Goal: Book appointment/travel/reservation

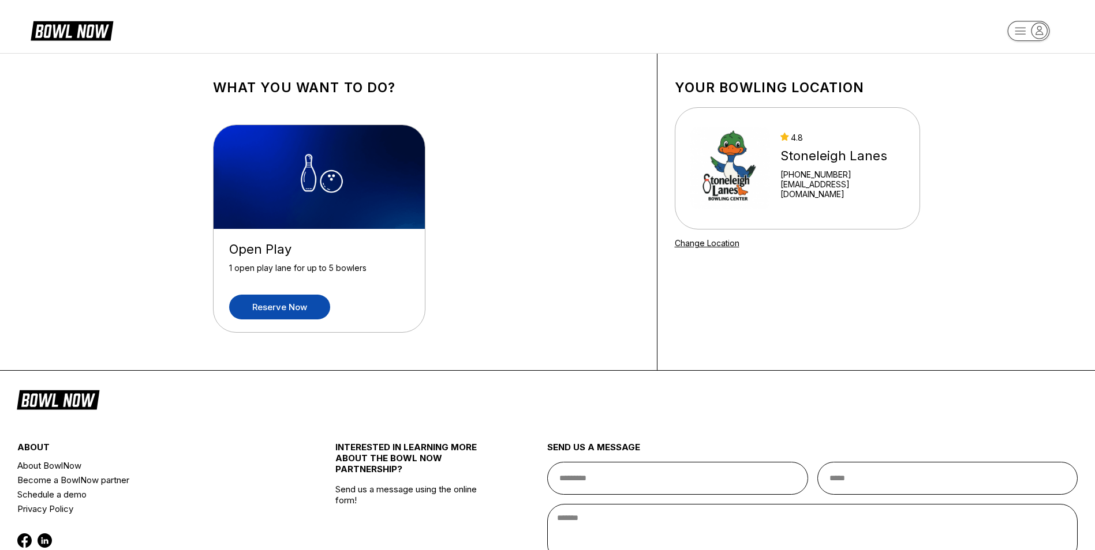
click at [303, 313] on link "Reserve now" at bounding box center [279, 307] width 101 height 25
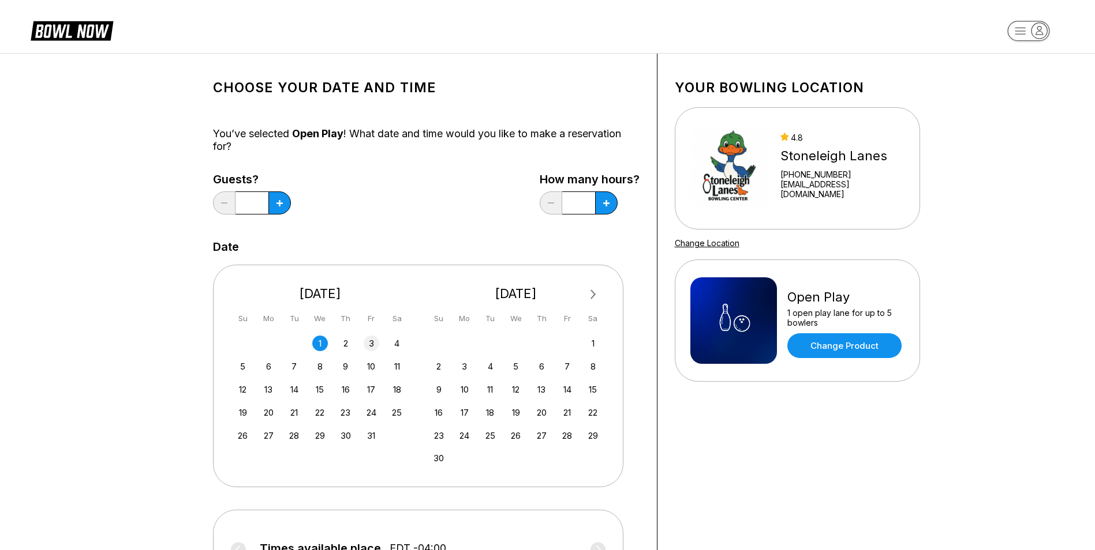
click at [377, 343] on div "3" at bounding box center [372, 344] width 16 height 16
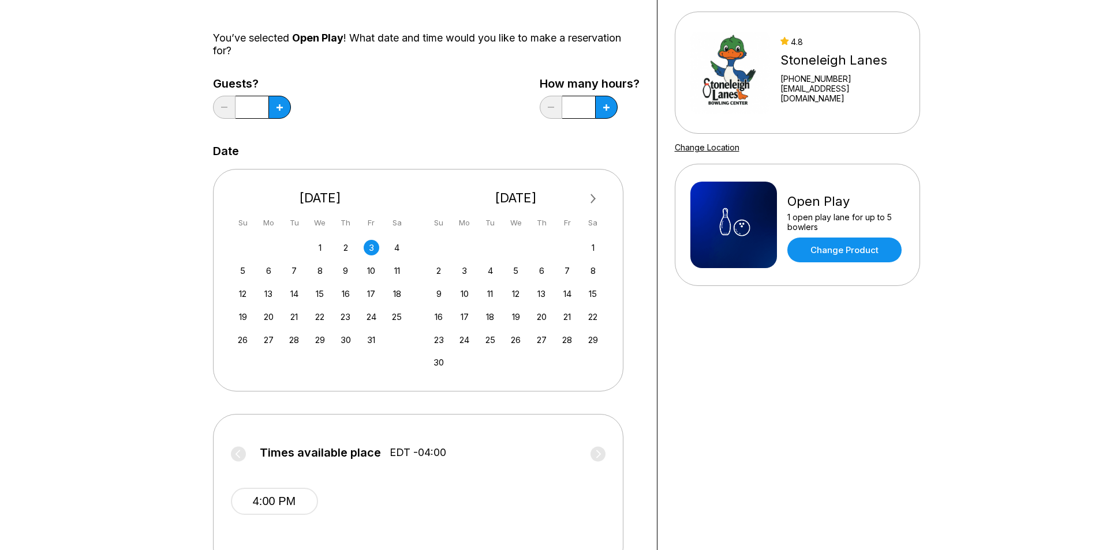
scroll to position [231, 0]
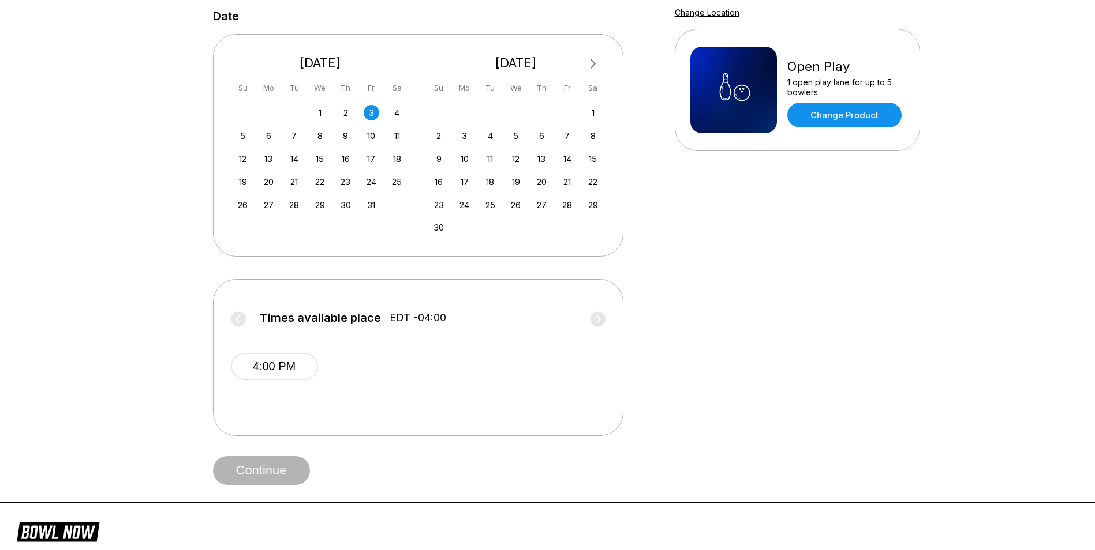
click at [598, 317] on label "Times available place EDT -04:00" at bounding box center [418, 321] width 374 height 18
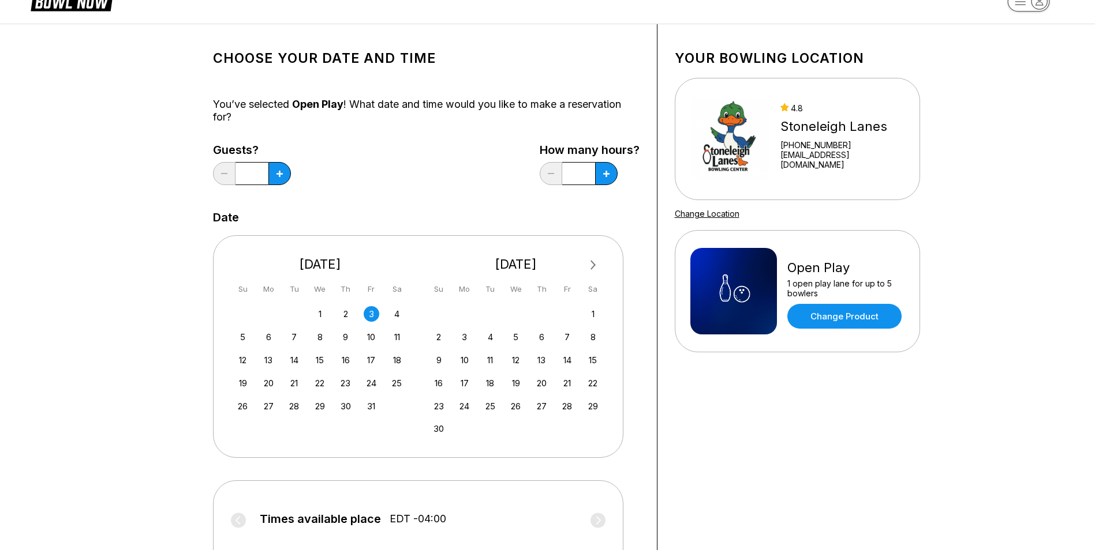
scroll to position [0, 0]
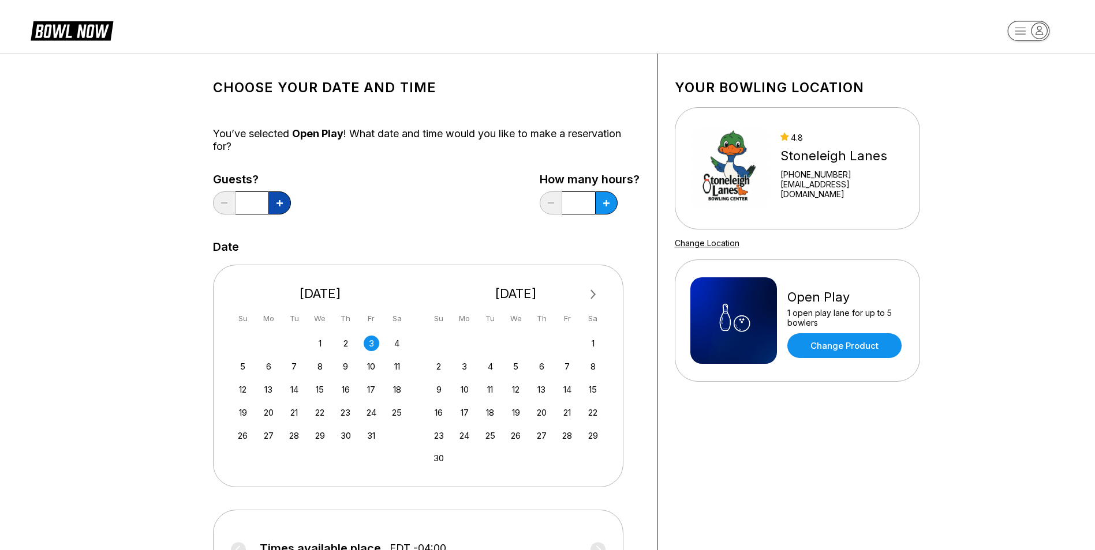
click at [276, 200] on icon at bounding box center [279, 203] width 6 height 6
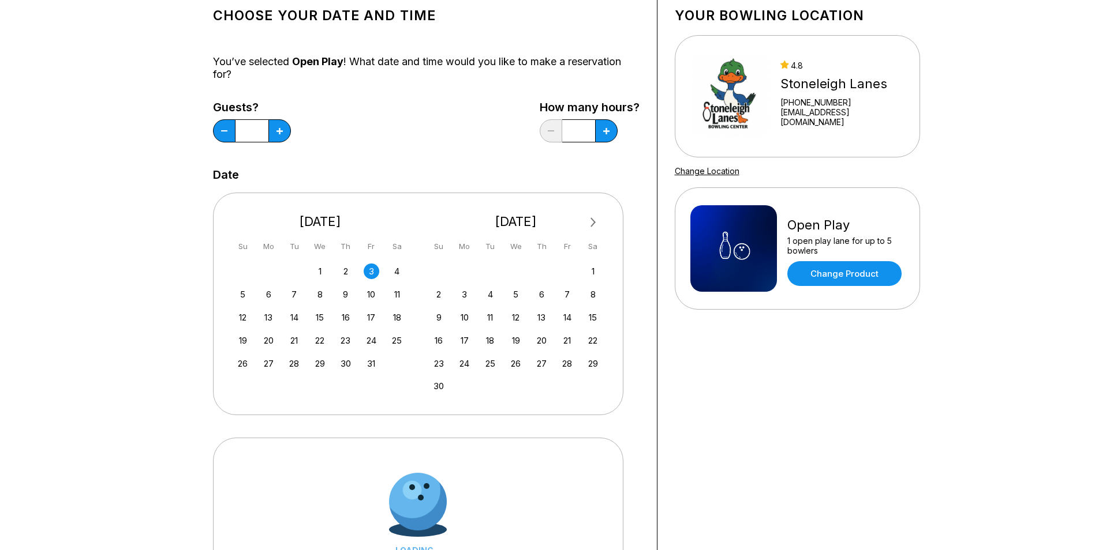
scroll to position [231, 0]
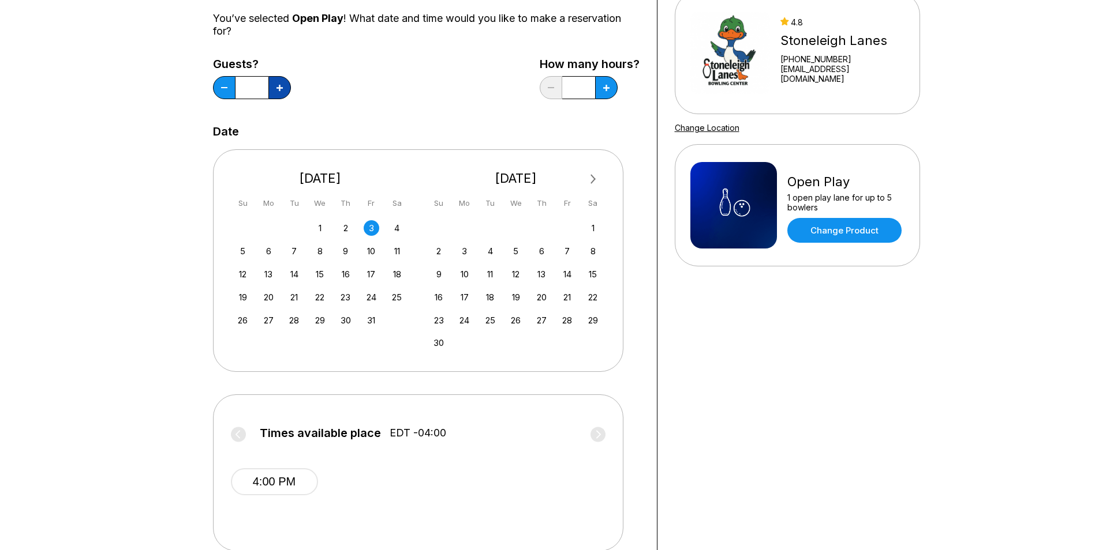
click at [283, 95] on button at bounding box center [279, 87] width 23 height 23
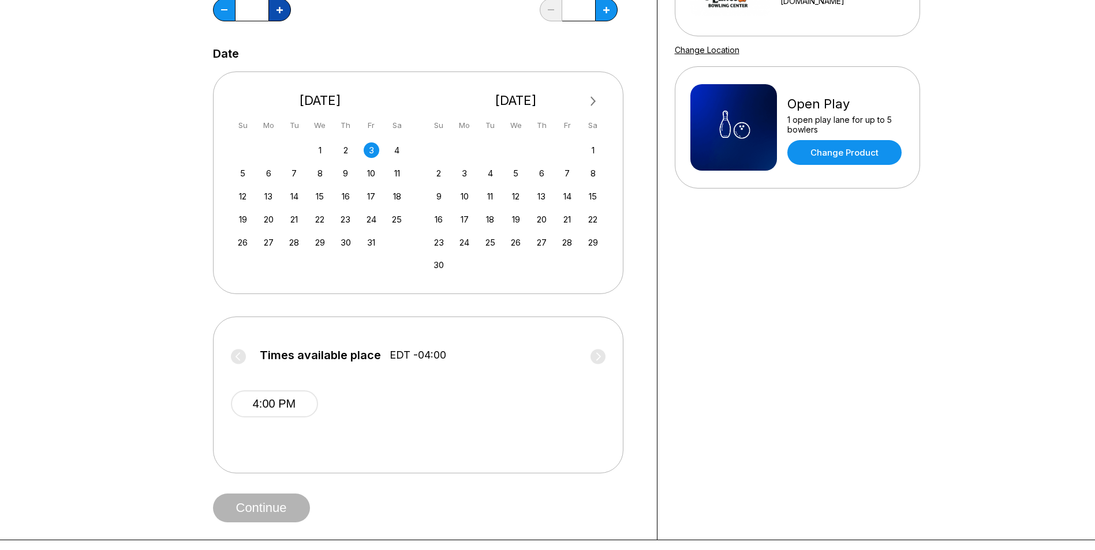
scroll to position [173, 0]
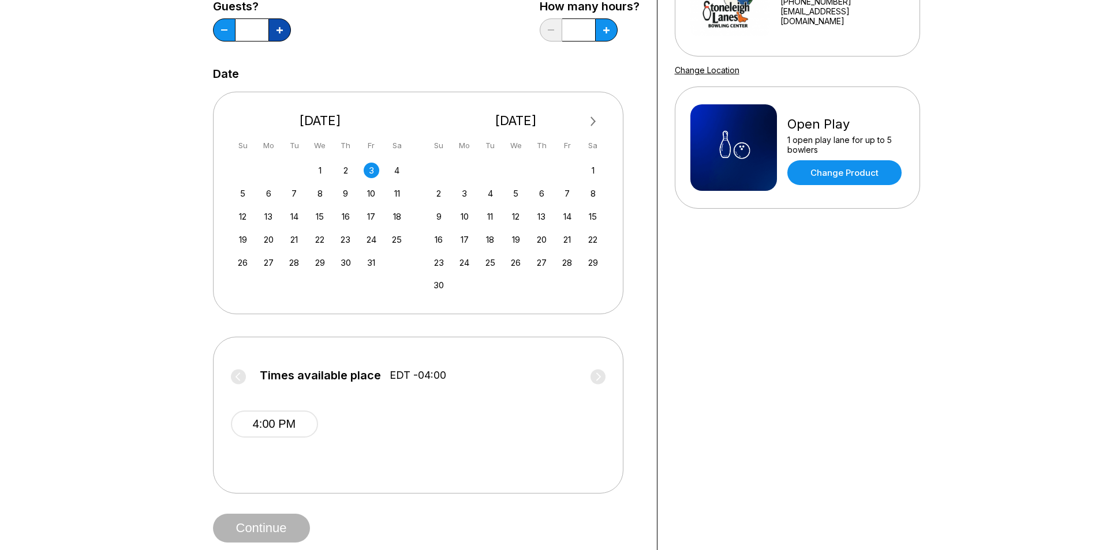
click at [285, 32] on button at bounding box center [279, 29] width 23 height 23
type input "*"
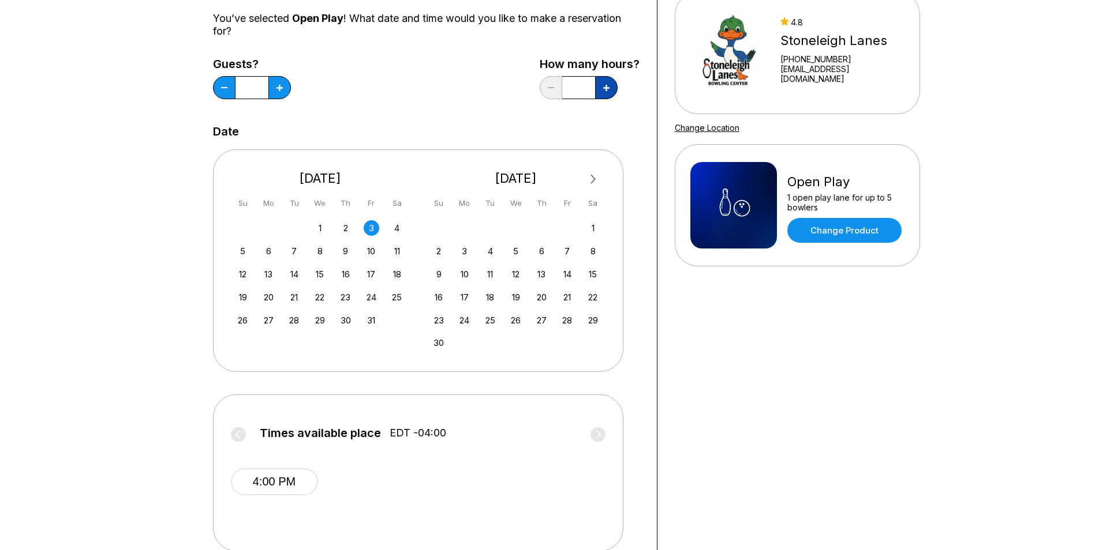
click at [603, 94] on button at bounding box center [606, 87] width 23 height 23
type input "***"
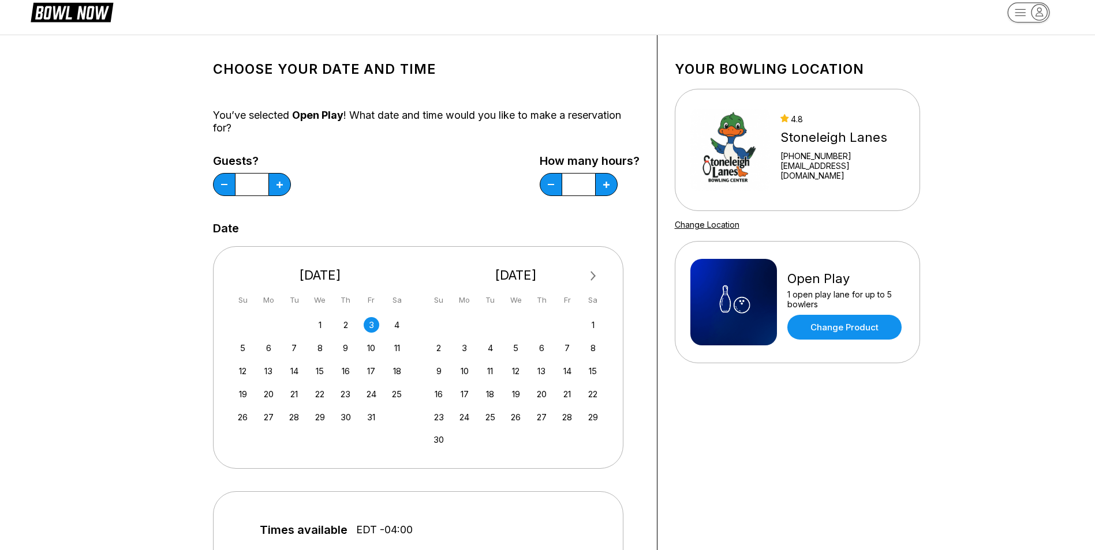
scroll to position [0, 0]
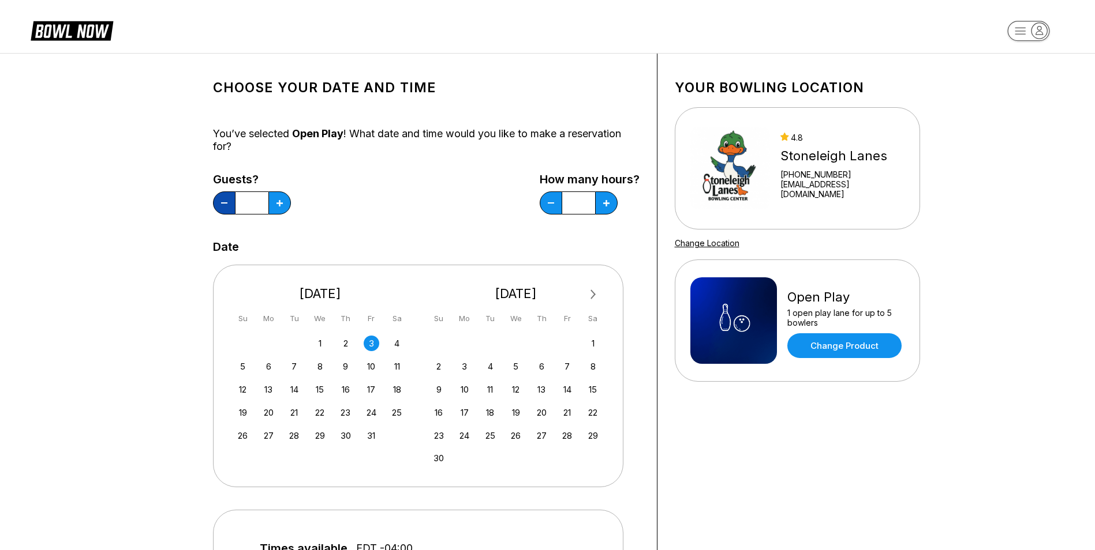
click at [234, 201] on button at bounding box center [224, 203] width 23 height 23
type input "*"
click at [608, 198] on button at bounding box center [606, 203] width 23 height 23
type input "*"
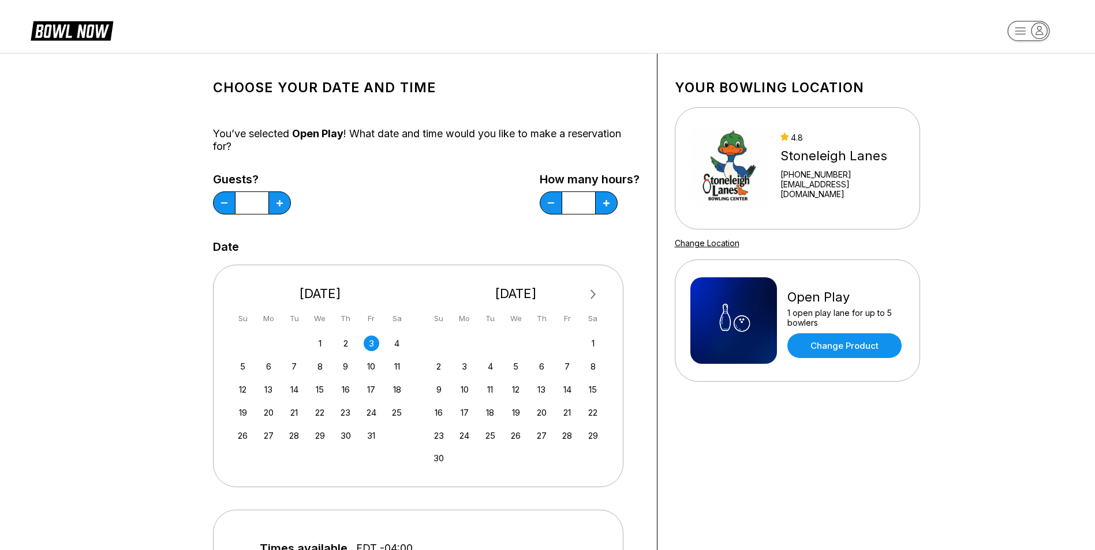
click at [702, 242] on link "Change Location" at bounding box center [707, 243] width 65 height 10
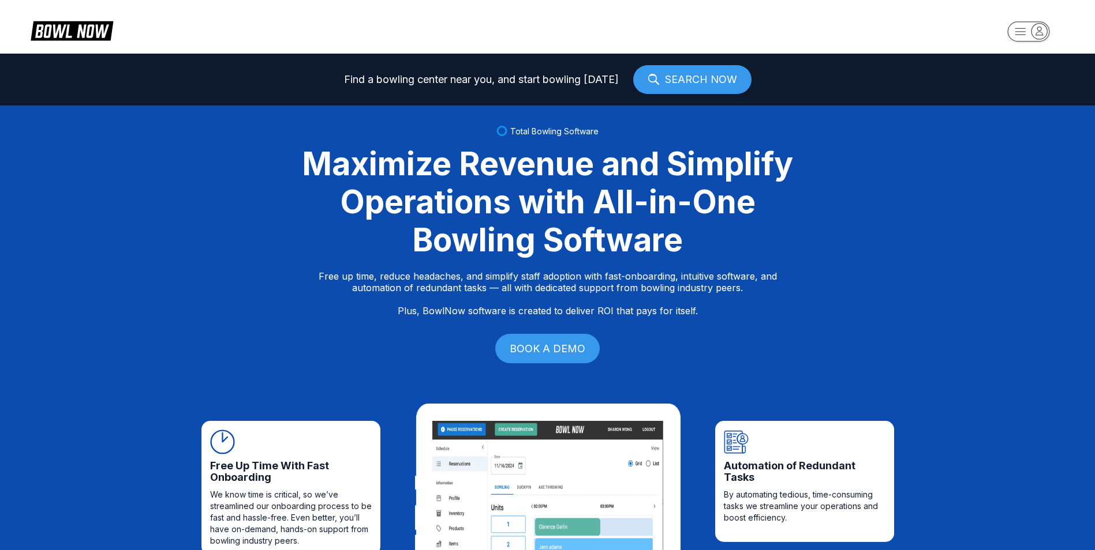
click at [690, 83] on link "SEARCH NOW" at bounding box center [692, 79] width 118 height 29
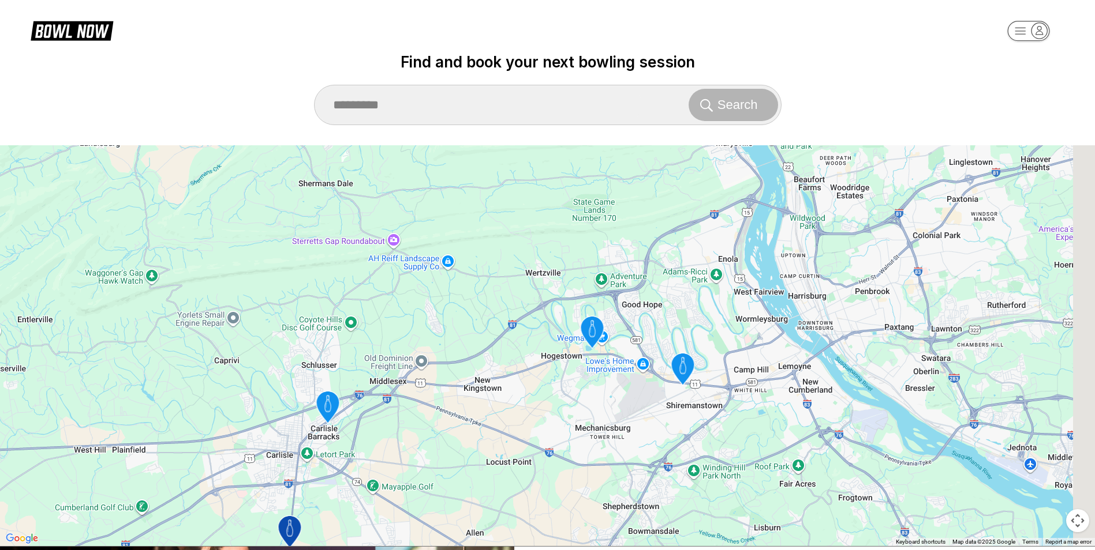
drag, startPoint x: 598, startPoint y: 268, endPoint x: 519, endPoint y: 389, distance: 144.2
click at [515, 400] on div "To activate drag with keyboard, press Alt + Enter. Once in keyboard drag state,…" at bounding box center [547, 345] width 1095 height 401
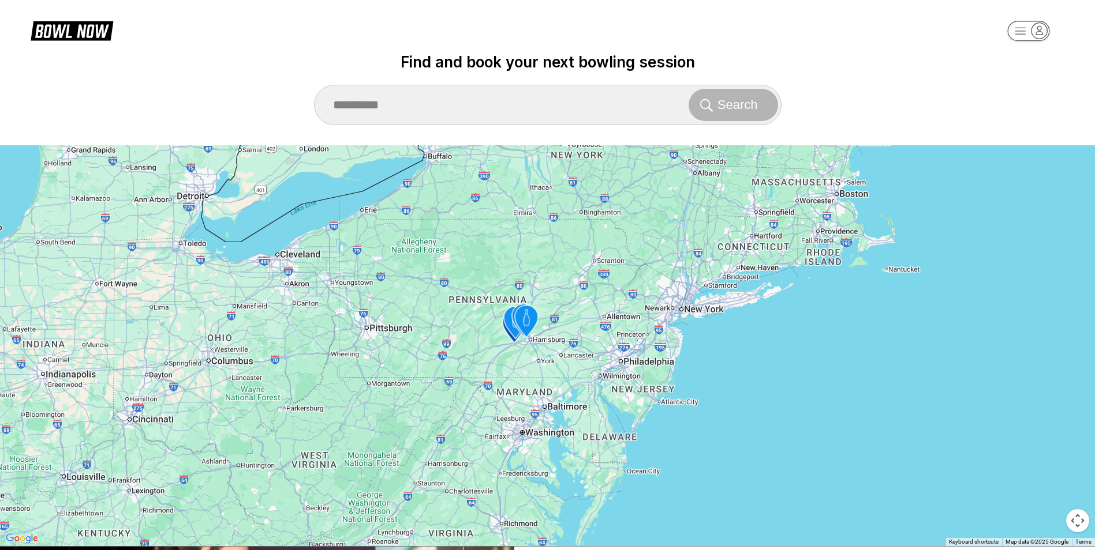
drag, startPoint x: 550, startPoint y: 452, endPoint x: 560, endPoint y: 313, distance: 140.0
click at [560, 313] on div "To activate drag with keyboard, press Alt + Enter. Once in keyboard drag state,…" at bounding box center [547, 345] width 1095 height 401
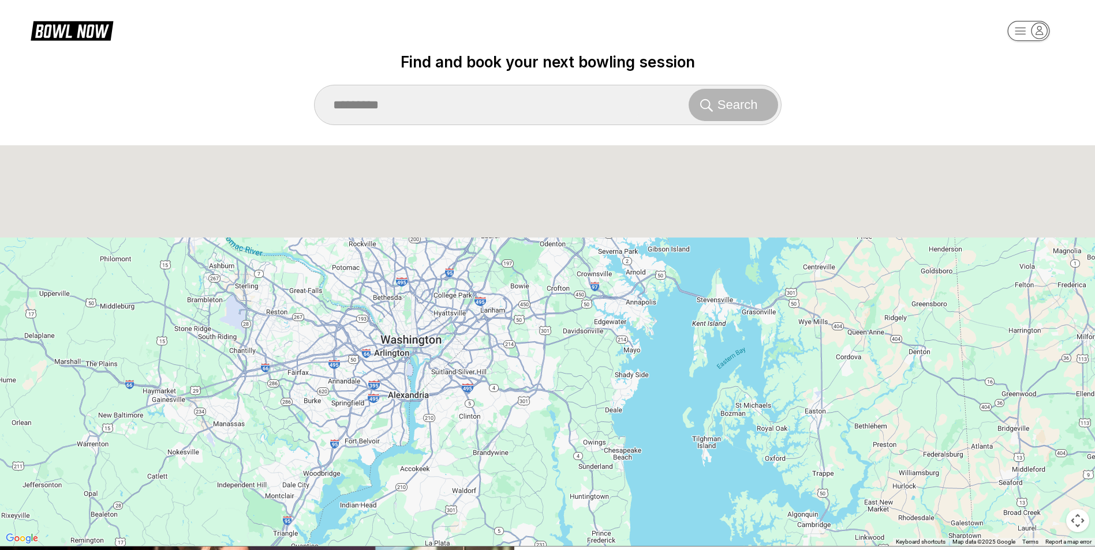
drag, startPoint x: 541, startPoint y: 258, endPoint x: 525, endPoint y: 424, distance: 166.5
click at [531, 499] on div "To activate drag with keyboard, press Alt + Enter. Once in keyboard drag state,…" at bounding box center [547, 345] width 1095 height 401
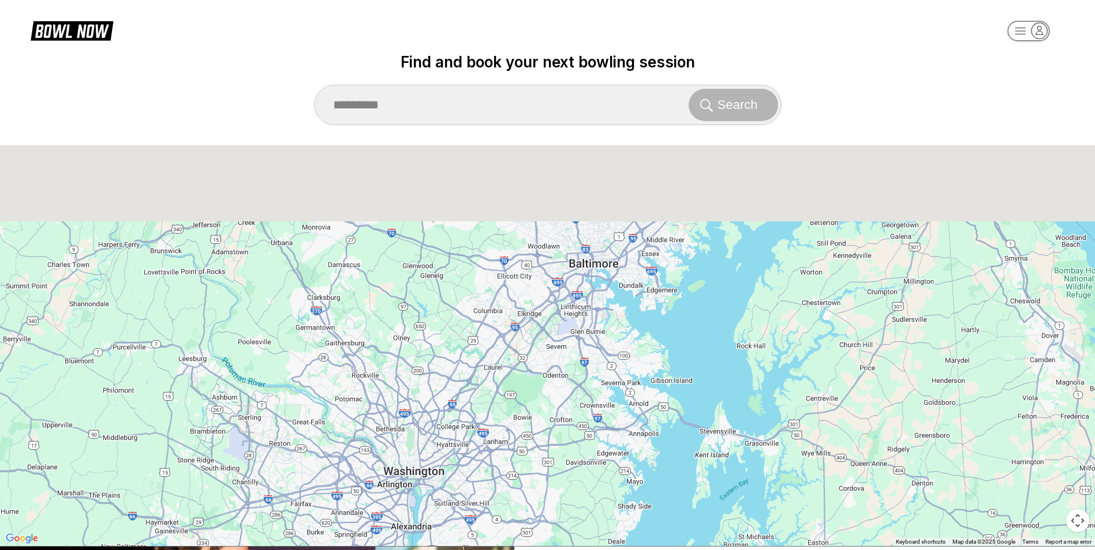
drag, startPoint x: 533, startPoint y: 314, endPoint x: 523, endPoint y: 462, distance: 148.1
click at [522, 466] on div "To activate drag with keyboard, press Alt + Enter. Once in keyboard drag state,…" at bounding box center [547, 345] width 1095 height 401
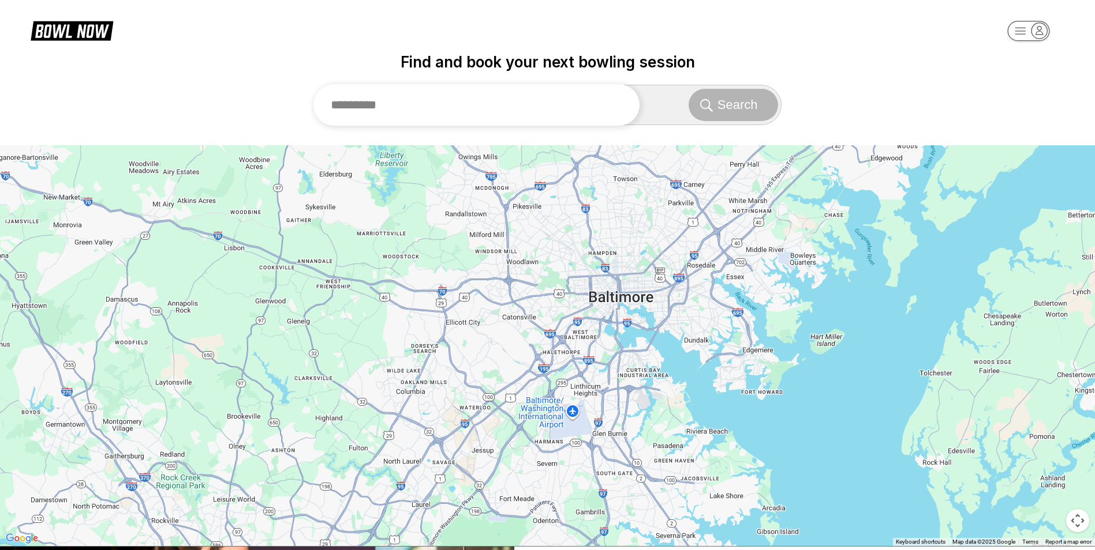
click at [534, 112] on input "text" at bounding box center [476, 105] width 327 height 42
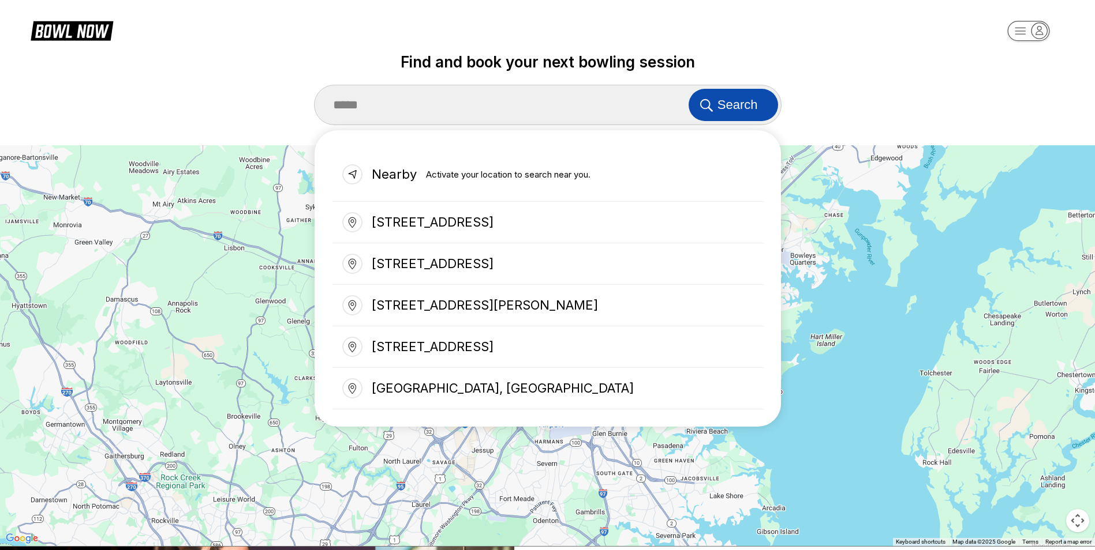
click at [726, 103] on span "Search" at bounding box center [737, 105] width 40 height 15
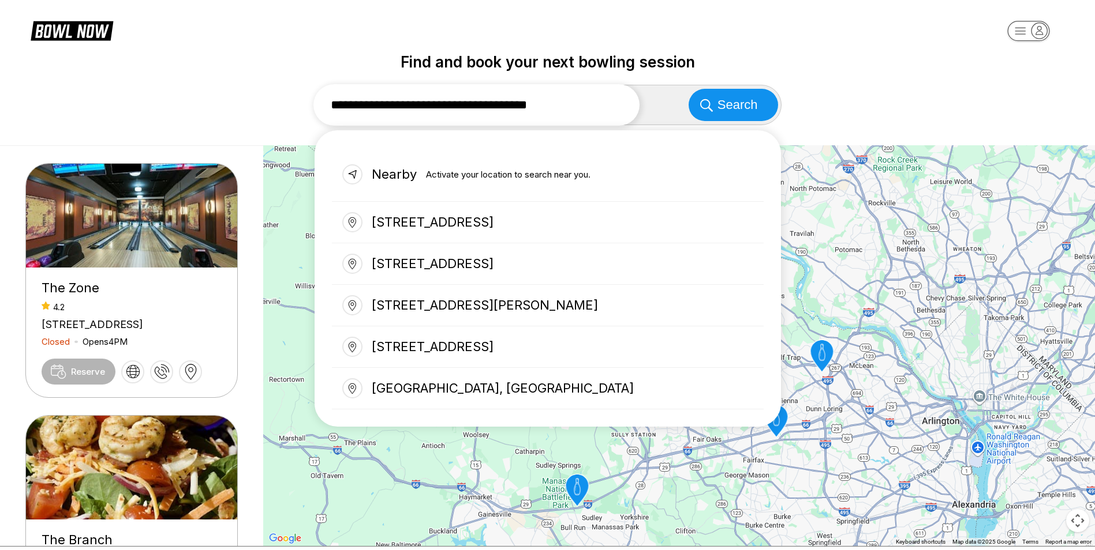
drag, startPoint x: 615, startPoint y: 106, endPoint x: 372, endPoint y: 103, distance: 243.5
click at [372, 103] on input "**********" at bounding box center [476, 105] width 327 height 42
type input "*"
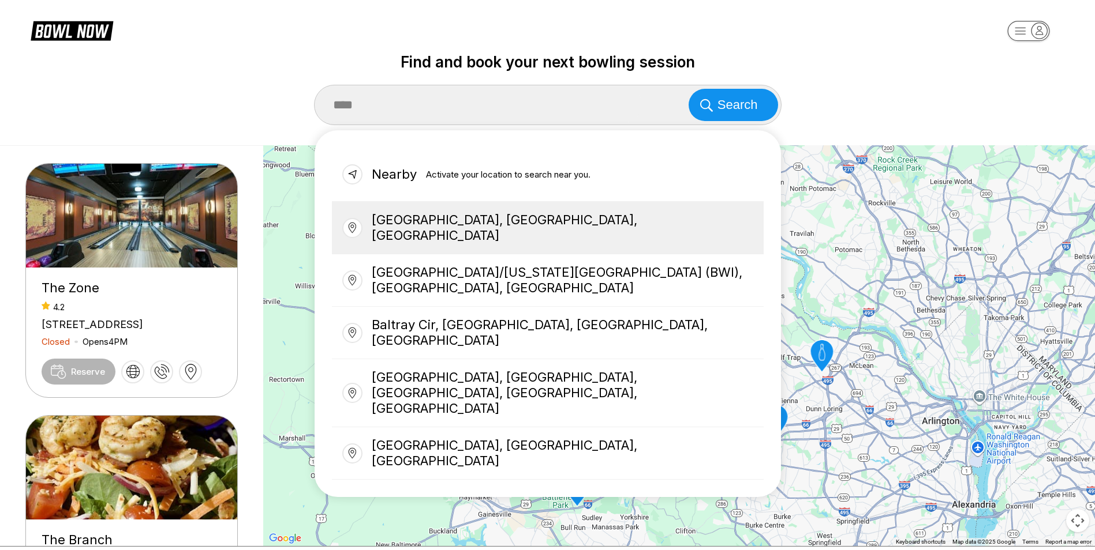
click at [467, 212] on div "[GEOGRAPHIC_DATA], [GEOGRAPHIC_DATA], [GEOGRAPHIC_DATA]" at bounding box center [548, 228] width 432 height 53
type input "**********"
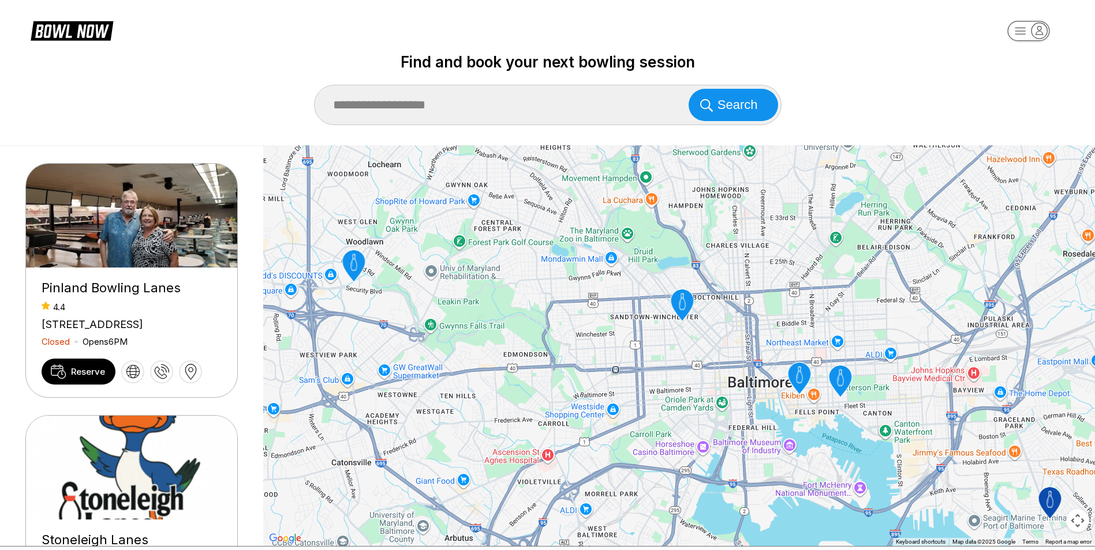
click at [684, 304] on icon "Shake & Bake Family Fun Center" at bounding box center [681, 306] width 23 height 32
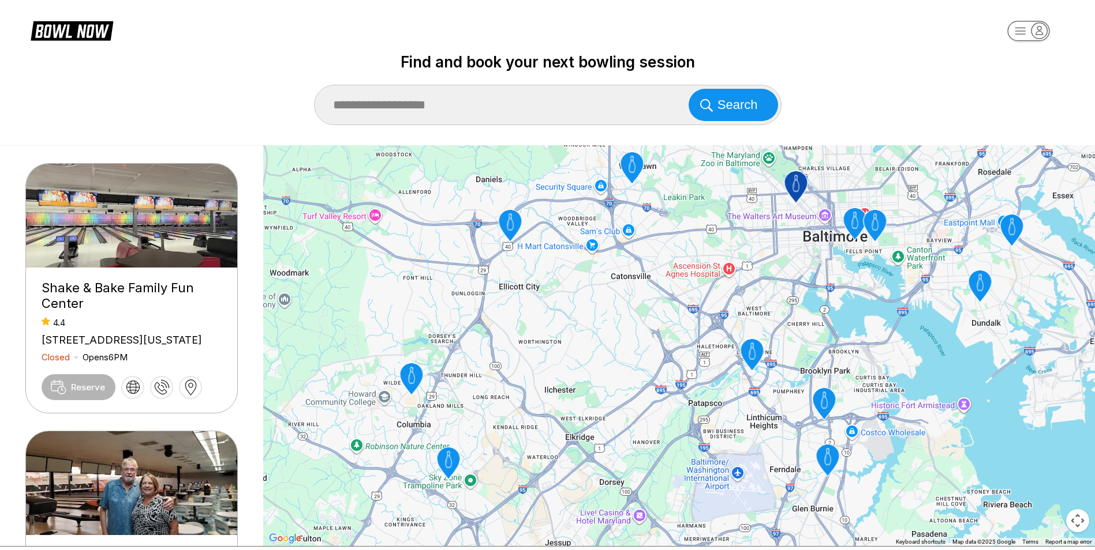
click at [508, 230] on icon "Bowlero Normandy" at bounding box center [510, 222] width 6 height 17
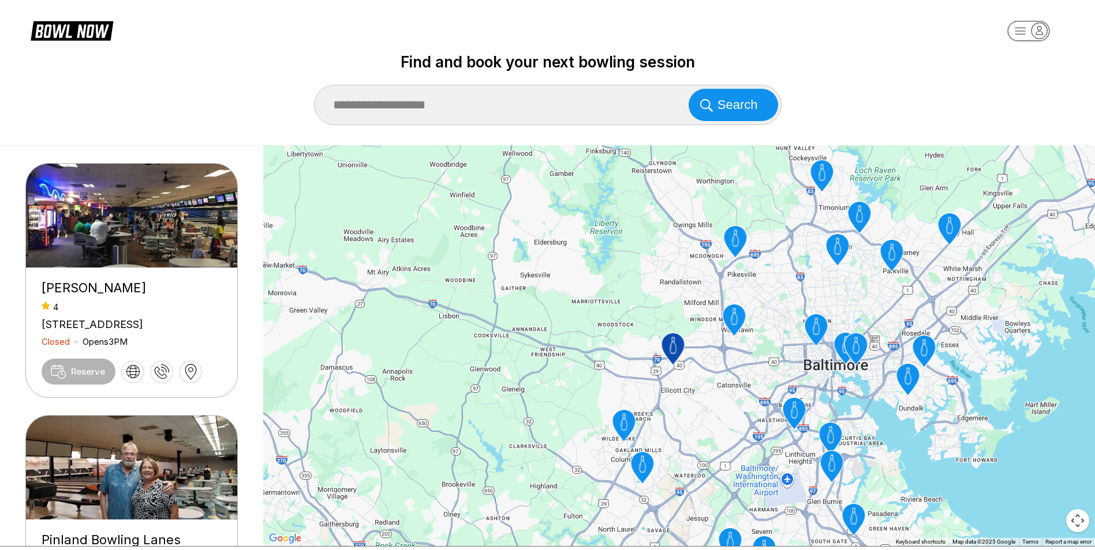
click at [737, 327] on icon "AMF Woodlawn Lanes" at bounding box center [733, 321] width 23 height 32
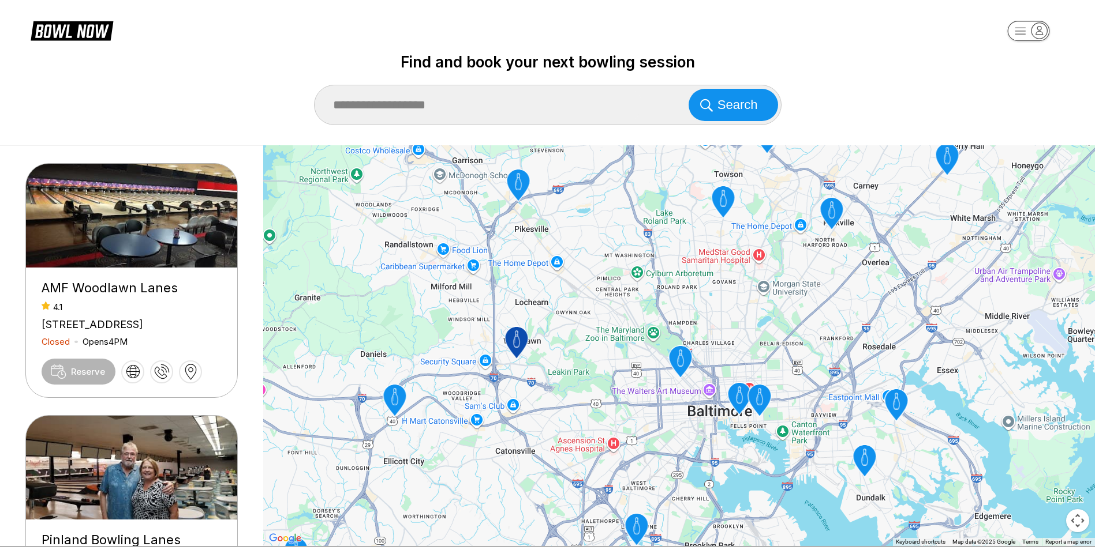
drag, startPoint x: 608, startPoint y: 241, endPoint x: 574, endPoint y: 383, distance: 146.0
click at [574, 383] on div "To navigate, press the arrow keys. To activate drag with keyboard, press Alt + …" at bounding box center [679, 345] width 832 height 401
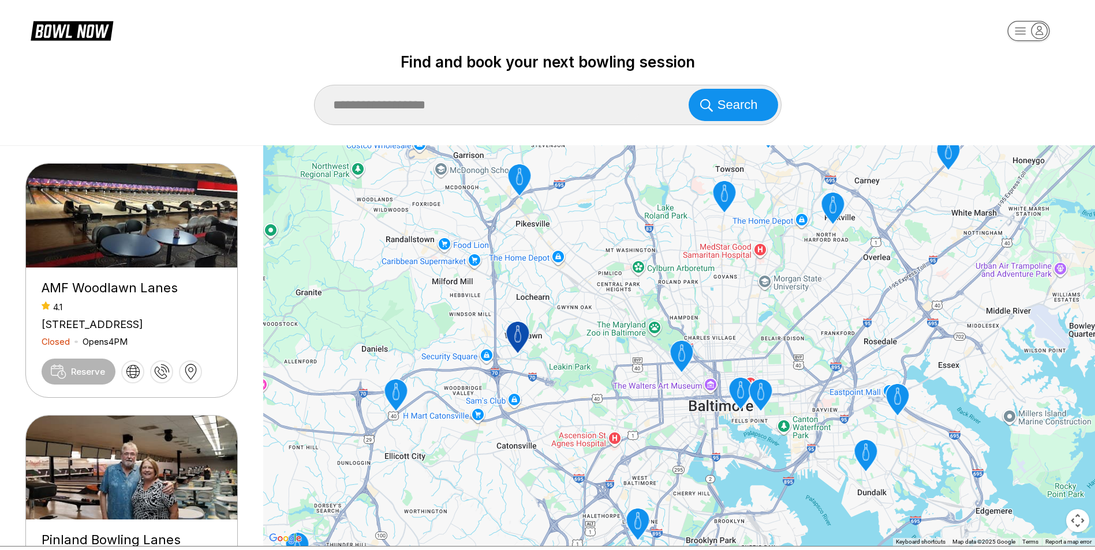
click at [718, 193] on icon "Stoneleigh Lanes" at bounding box center [723, 197] width 23 height 32
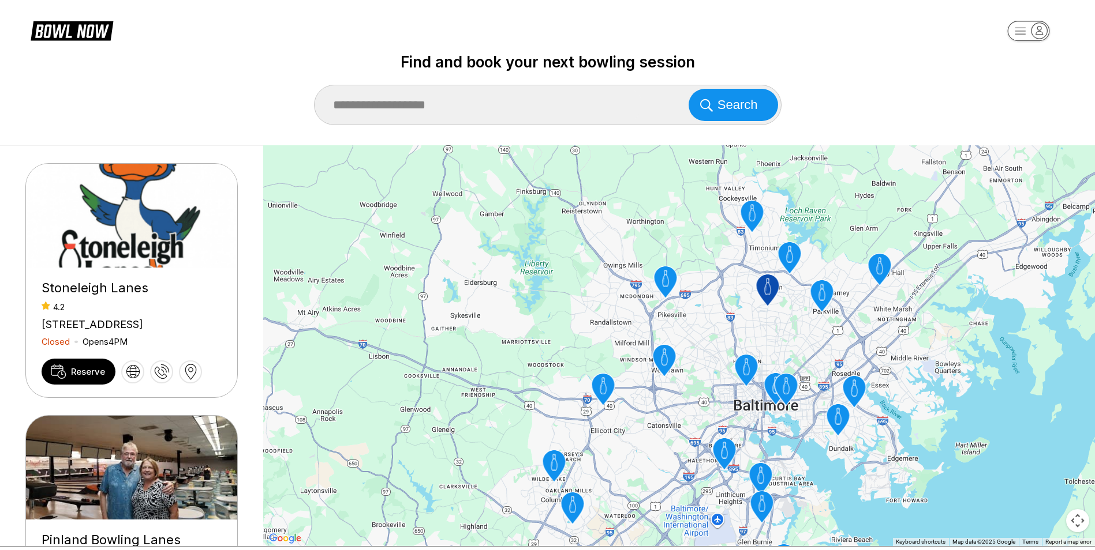
click at [660, 365] on icon "AMF Woodlawn Lanes" at bounding box center [663, 361] width 23 height 32
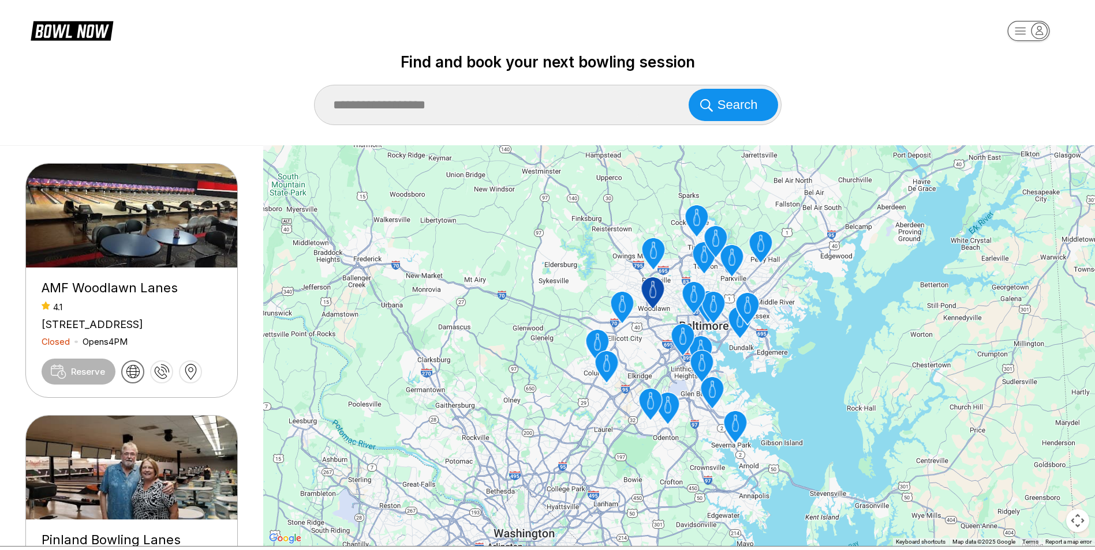
click at [134, 378] on icon at bounding box center [132, 371] width 13 height 13
